Goal: Information Seeking & Learning: Understand process/instructions

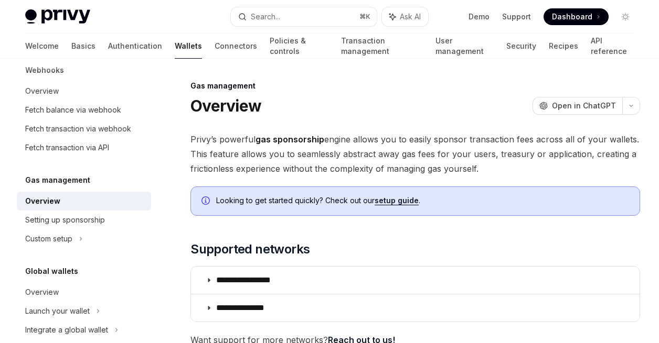
scroll to position [81, 0]
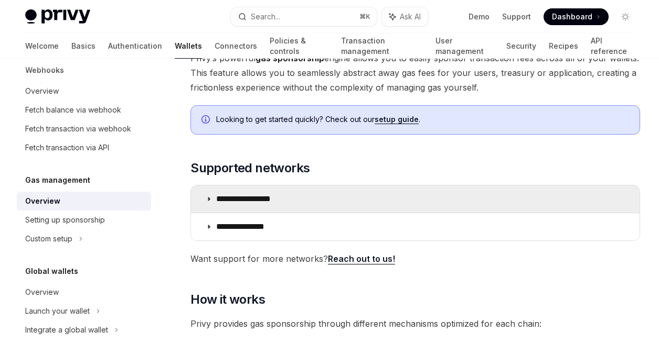
click at [226, 199] on p "**********" at bounding box center [255, 199] width 78 height 10
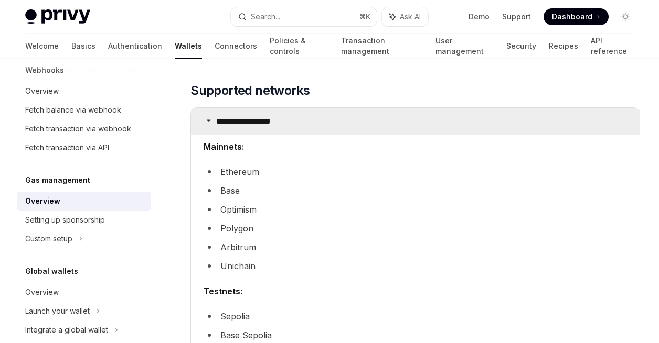
scroll to position [164, 0]
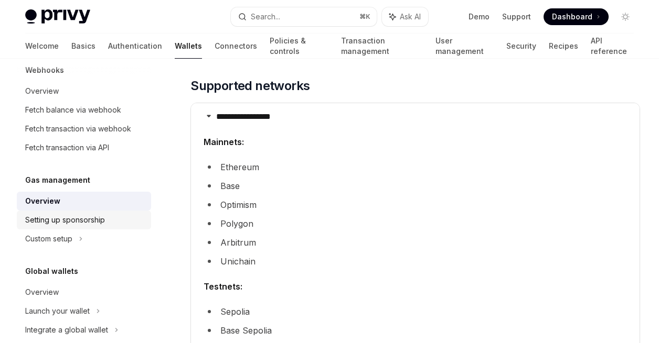
click at [104, 228] on link "Setting up sponsorship" at bounding box center [84, 220] width 134 height 19
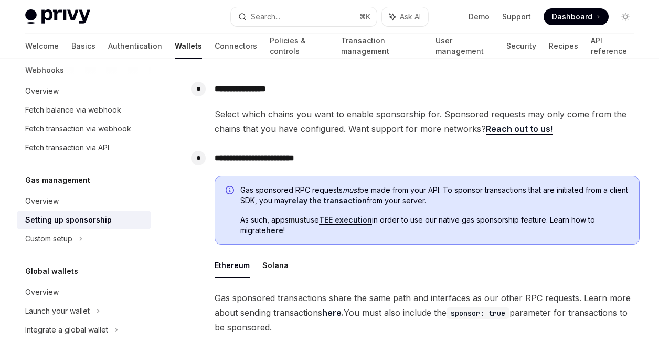
scroll to position [509, 0]
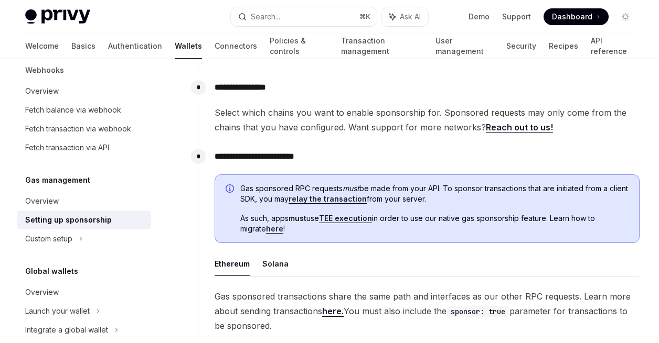
click at [412, 197] on span "Gas sponsored RPC requests must be made from your API. To sponsor transactions …" at bounding box center [434, 194] width 388 height 21
click at [346, 218] on link "TEE execution" at bounding box center [345, 218] width 53 height 9
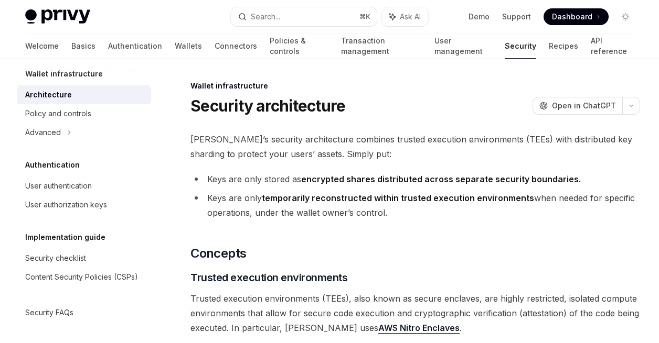
scroll to position [44, 0]
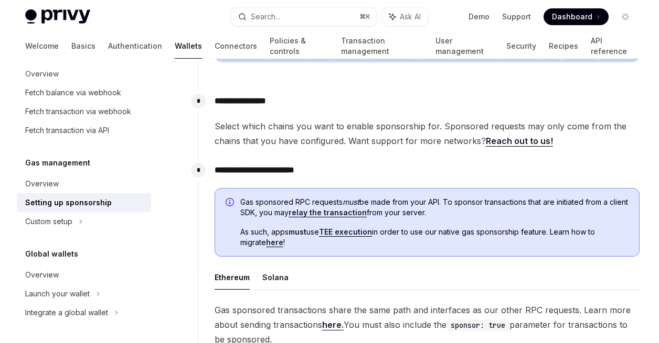
scroll to position [493, 0]
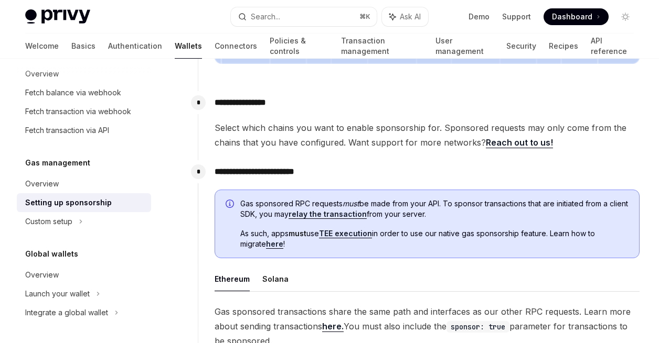
click at [329, 212] on link "relay the transaction" at bounding box center [327, 214] width 78 height 9
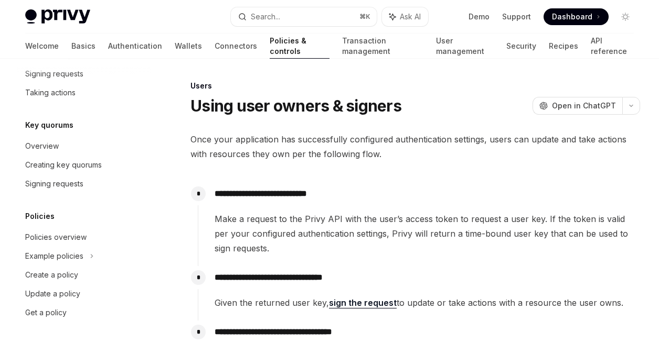
scroll to position [176, 0]
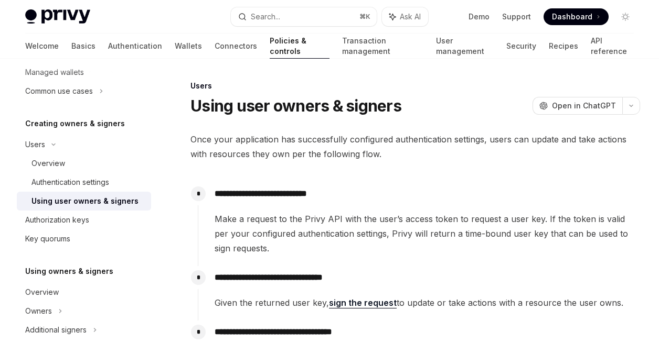
click at [329, 212] on span "Make a request to the Privy API with the user’s access token to request a user …" at bounding box center [426, 234] width 425 height 44
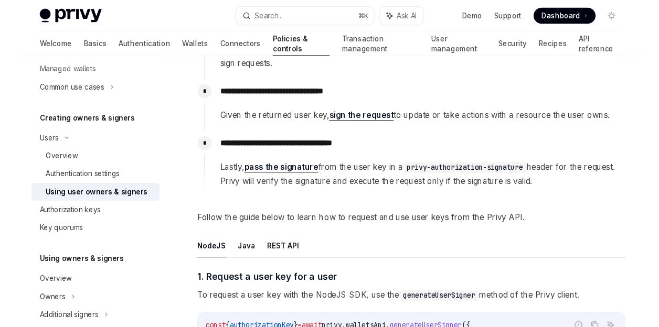
scroll to position [230, 0]
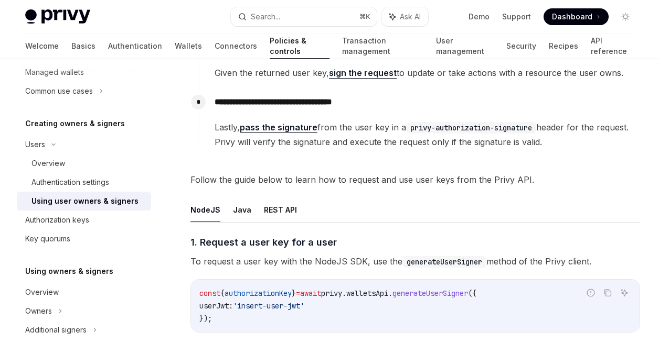
type textarea "*"
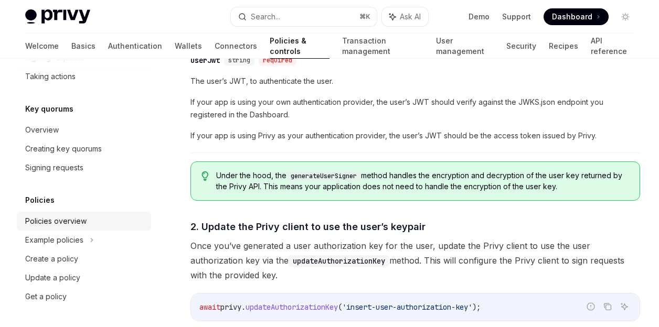
scroll to position [468, 0]
click at [269, 15] on div "Search..." at bounding box center [265, 16] width 29 height 13
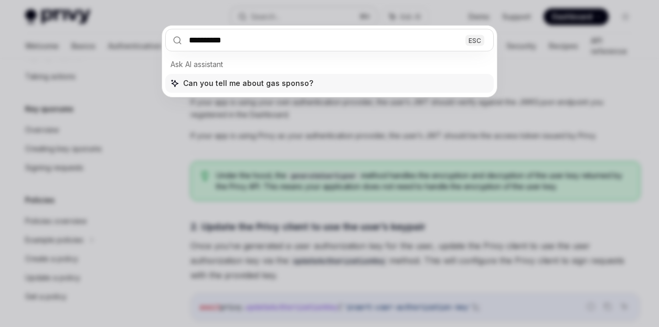
type input "**********"
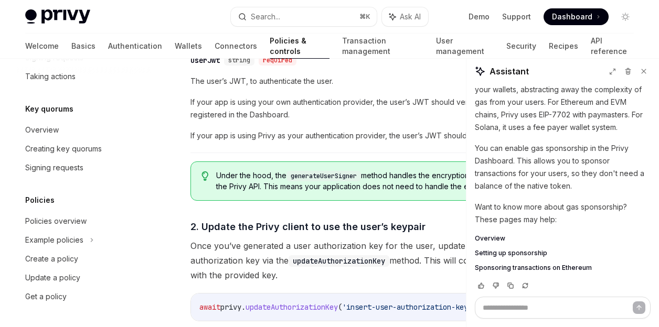
scroll to position [72, 0]
click at [503, 254] on span "Setting up sponsorship" at bounding box center [511, 254] width 72 height 8
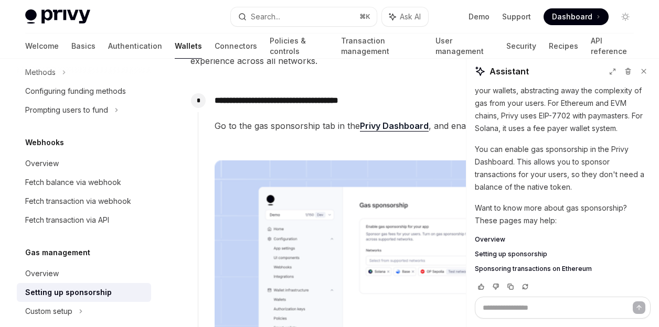
scroll to position [96, 0]
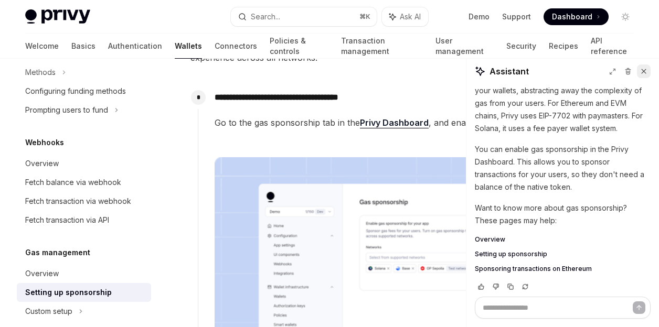
click at [645, 69] on icon at bounding box center [643, 71] width 7 height 7
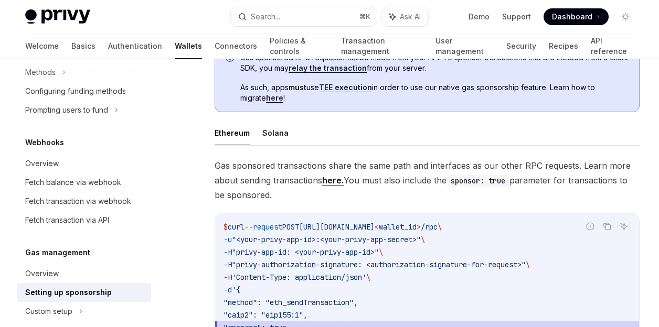
scroll to position [640, 0]
click at [350, 90] on link "TEE execution" at bounding box center [345, 87] width 53 height 9
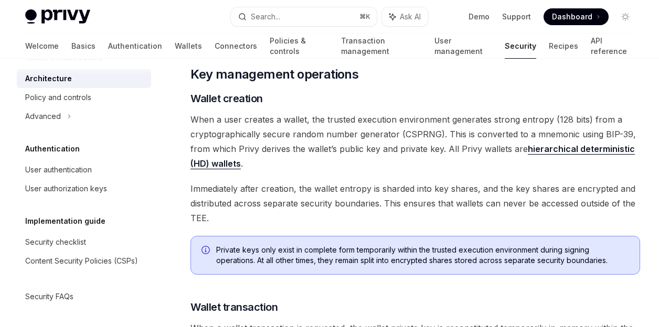
scroll to position [1454, 0]
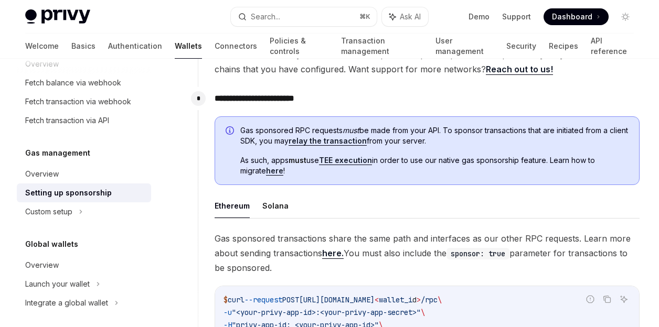
scroll to position [568, 0]
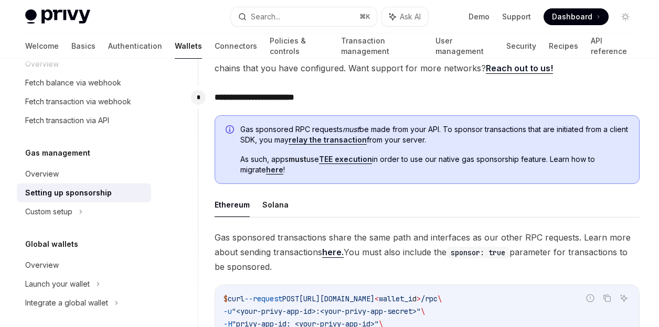
click at [363, 137] on link "relay the transaction" at bounding box center [327, 139] width 78 height 9
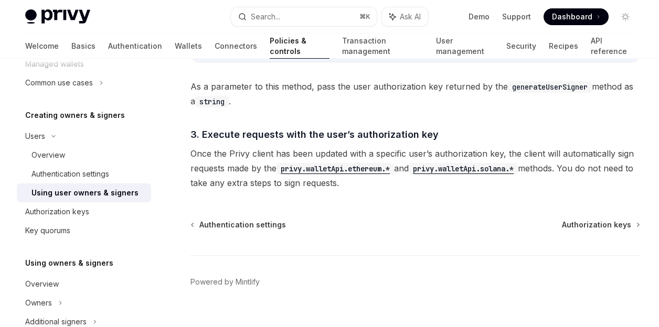
scroll to position [816, 0]
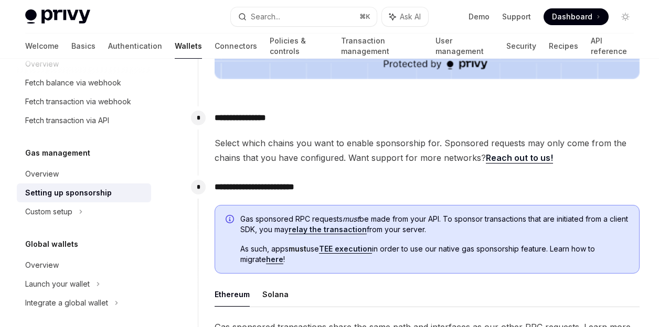
scroll to position [545, 0]
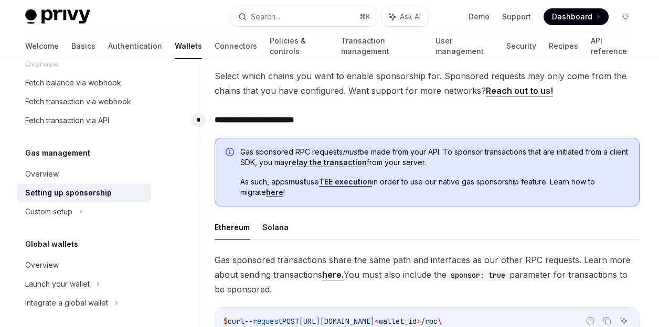
click at [342, 182] on link "TEE execution" at bounding box center [345, 181] width 53 height 9
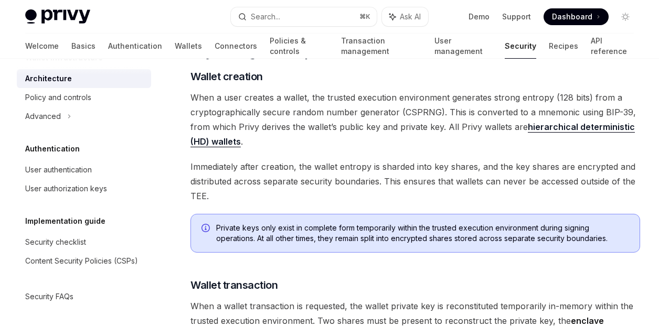
scroll to position [1238, 0]
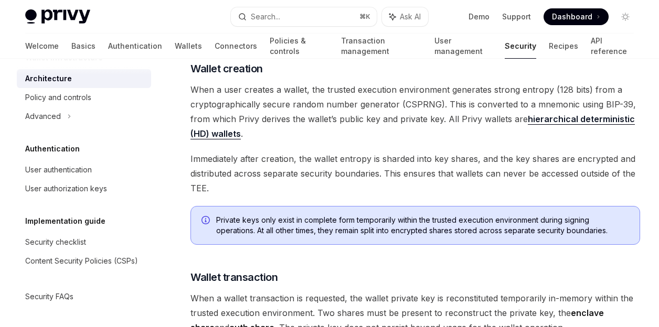
click at [356, 148] on div "[PERSON_NAME]’s security architecture combines trusted execution environments (…" at bounding box center [414, 23] width 449 height 2259
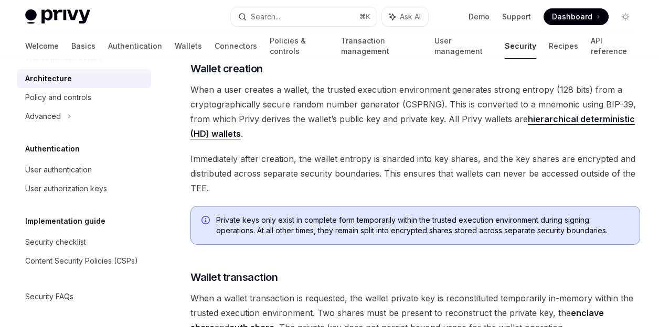
click at [356, 148] on div "[PERSON_NAME]’s security architecture combines trusted execution environments (…" at bounding box center [414, 23] width 449 height 2259
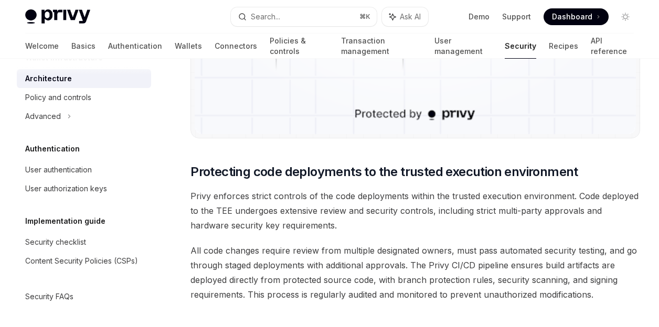
scroll to position [2220, 0]
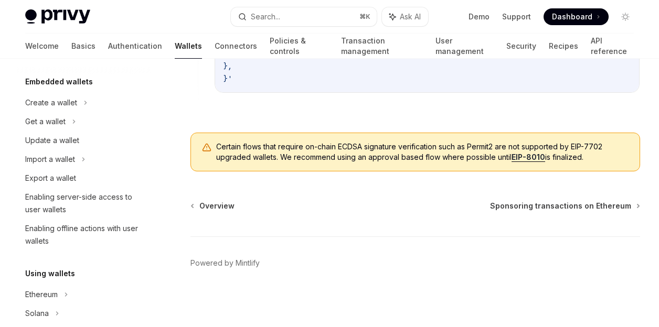
scroll to position [567, 0]
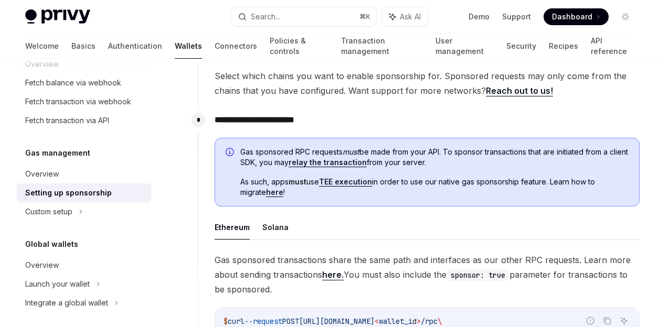
click at [281, 192] on link "here" at bounding box center [274, 192] width 17 height 9
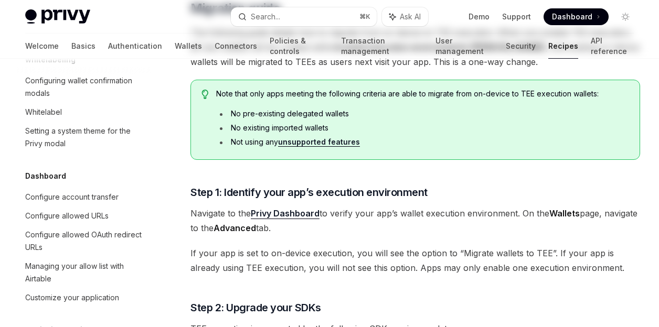
type textarea "*"
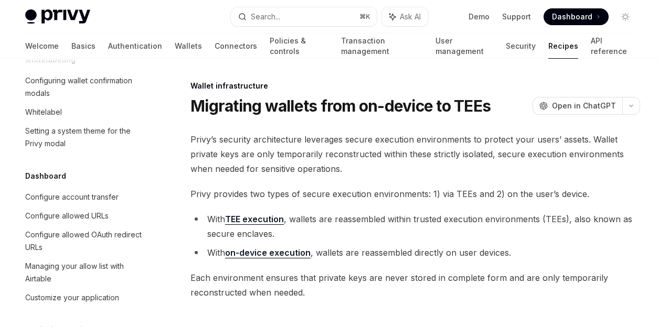
scroll to position [282, 0]
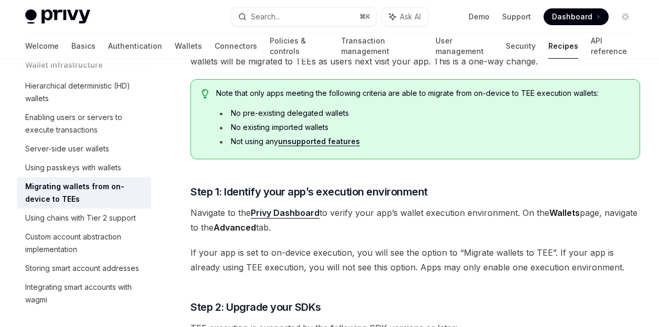
scroll to position [550, 0]
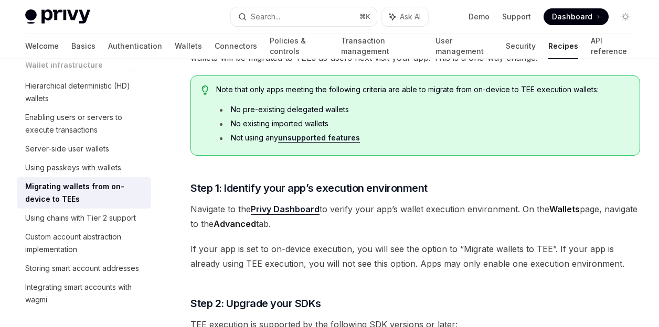
click at [298, 211] on link "Privy Dashboard" at bounding box center [285, 209] width 69 height 11
